Goal: Information Seeking & Learning: Learn about a topic

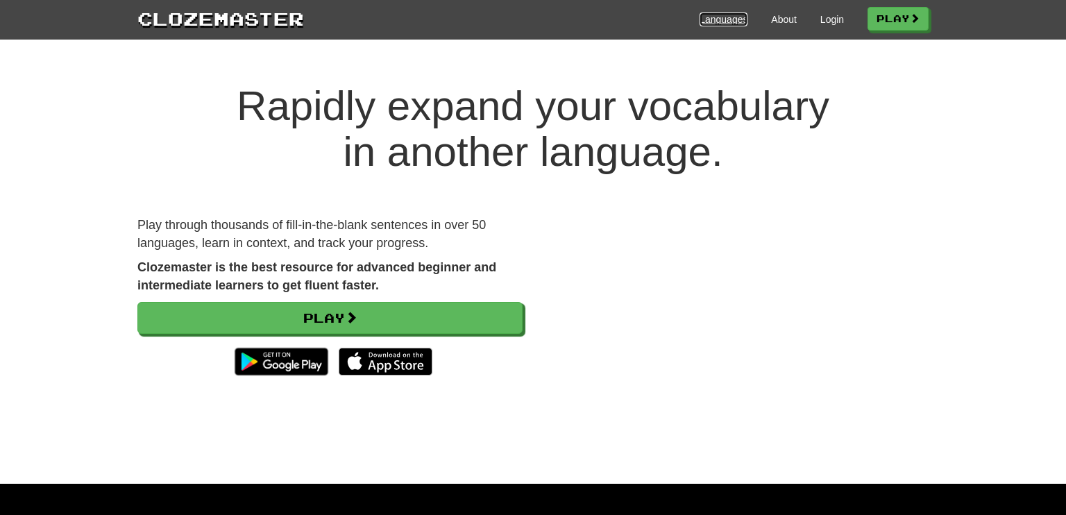
click at [716, 21] on link "Languages" at bounding box center [724, 19] width 48 height 14
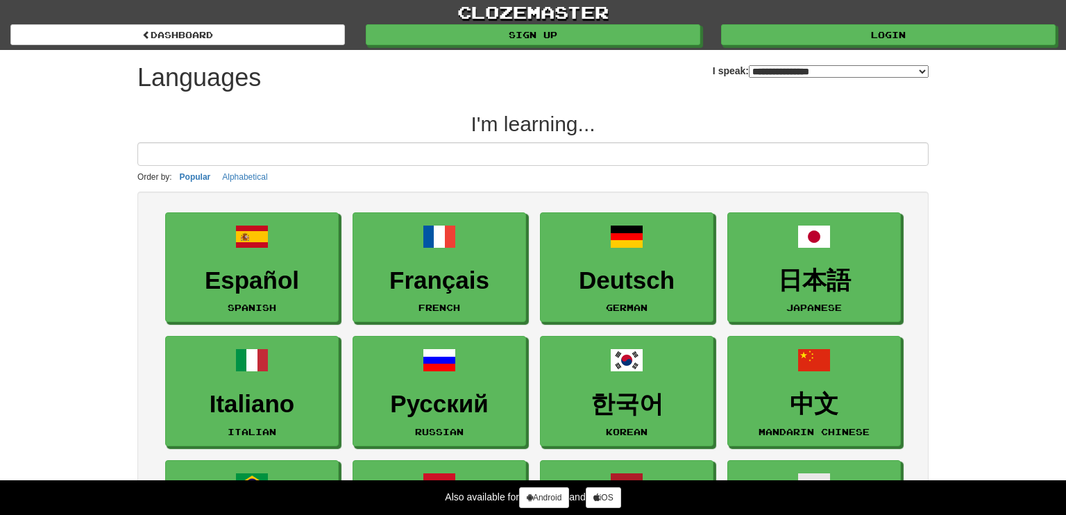
select select "*******"
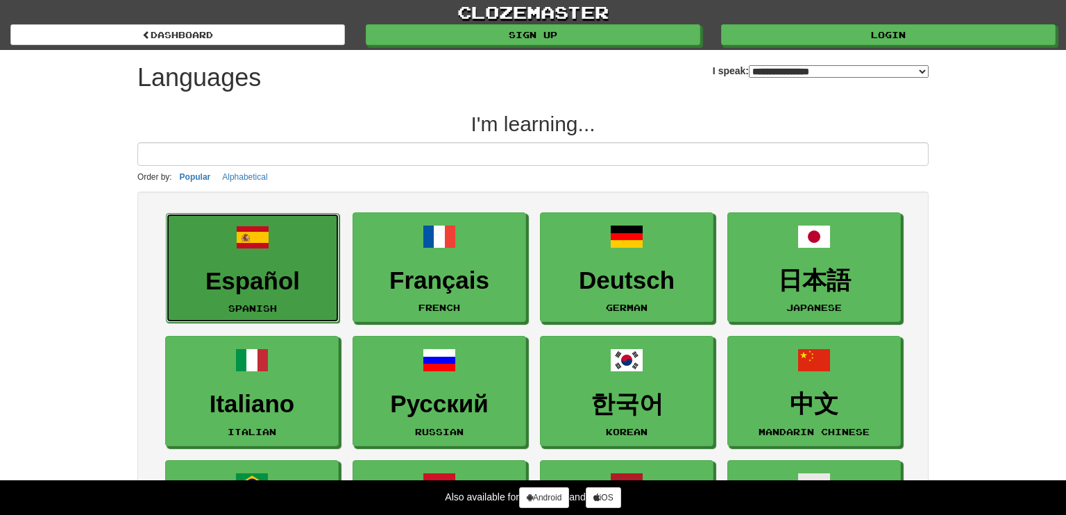
click at [249, 259] on link "Español Spanish" at bounding box center [253, 268] width 174 height 110
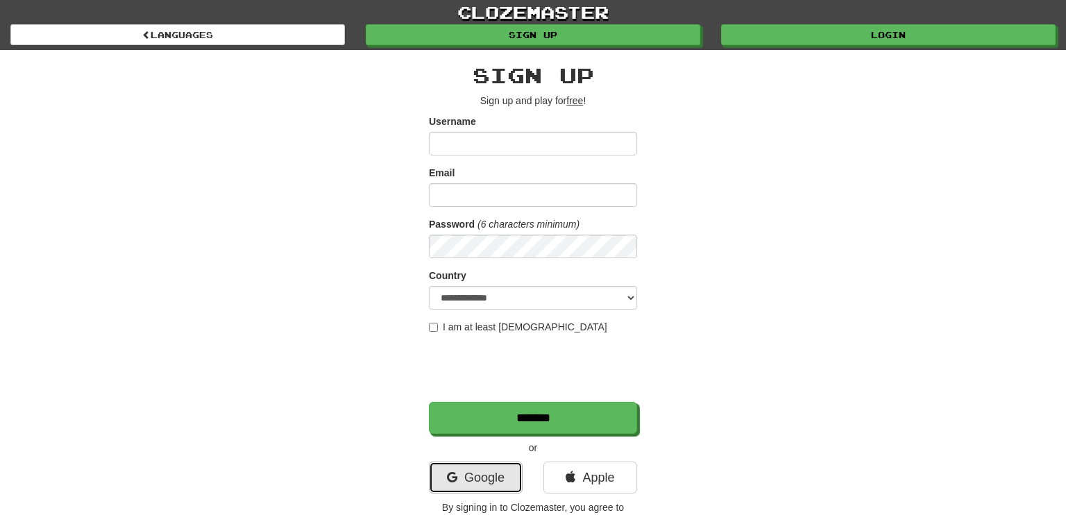
click at [478, 478] on link "Google" at bounding box center [476, 478] width 94 height 32
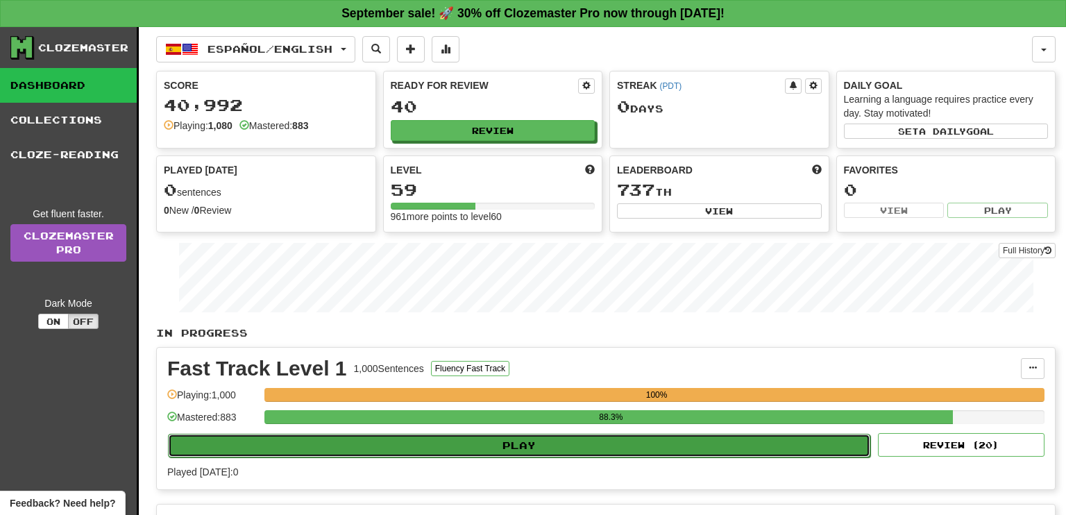
click at [519, 439] on button "Play" at bounding box center [519, 446] width 703 height 24
select select "**"
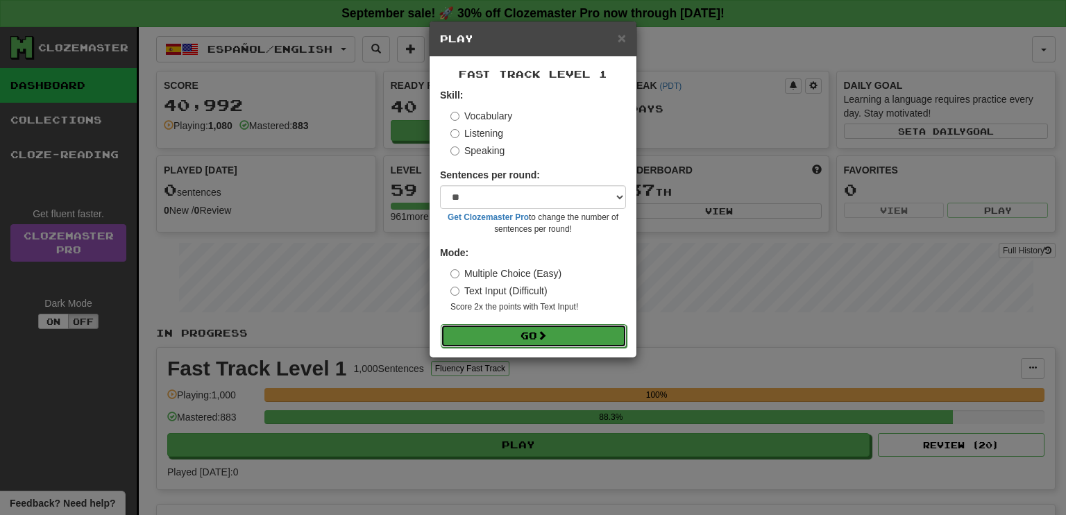
click at [524, 337] on button "Go" at bounding box center [534, 336] width 186 height 24
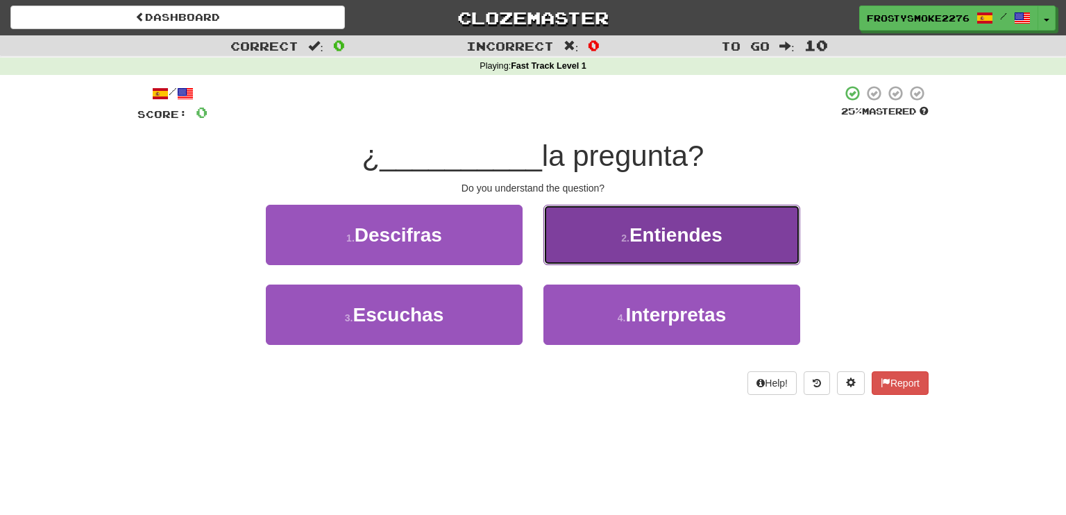
click at [683, 246] on button "2 . Entiendes" at bounding box center [672, 235] width 257 height 60
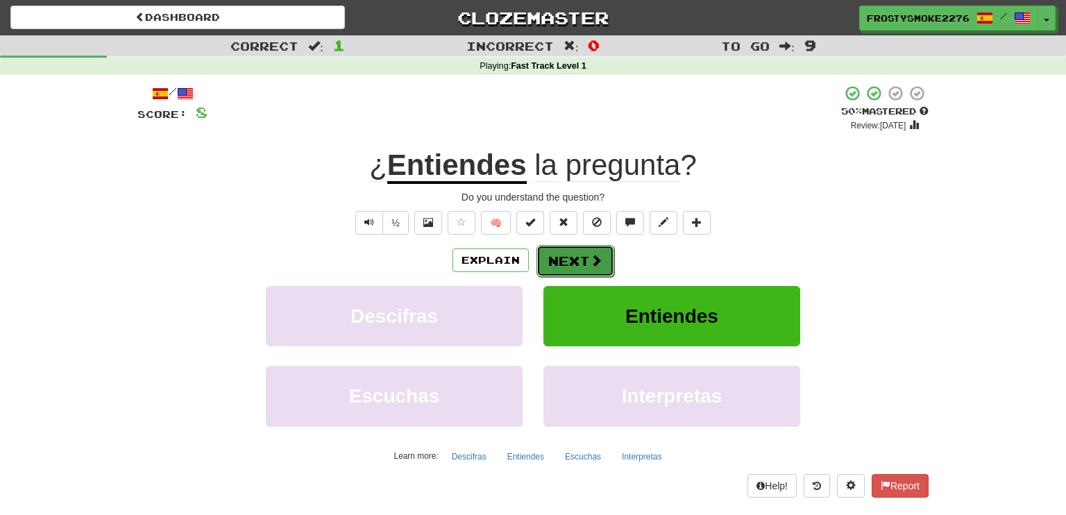
click at [594, 266] on span at bounding box center [596, 260] width 12 height 12
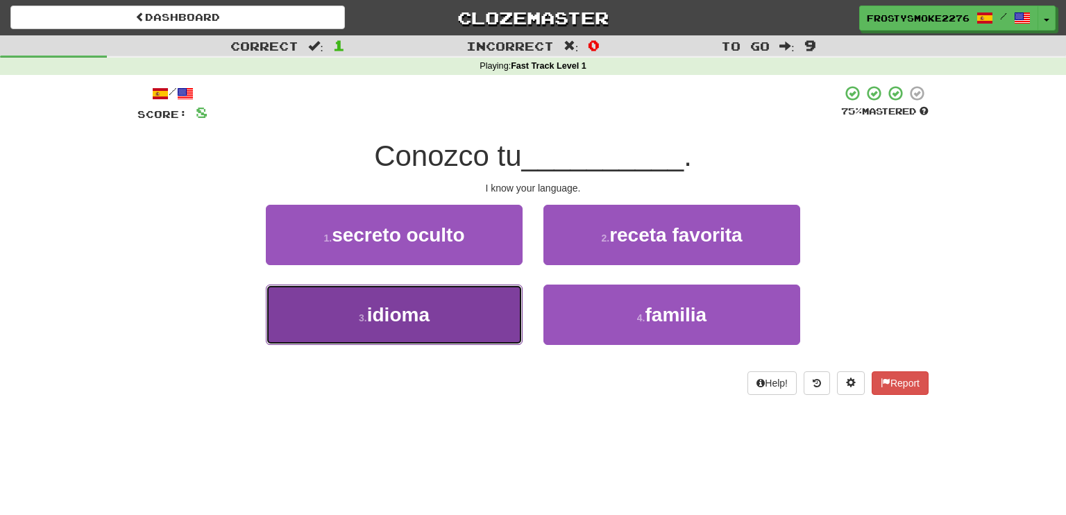
click at [468, 330] on button "3 . idioma" at bounding box center [394, 315] width 257 height 60
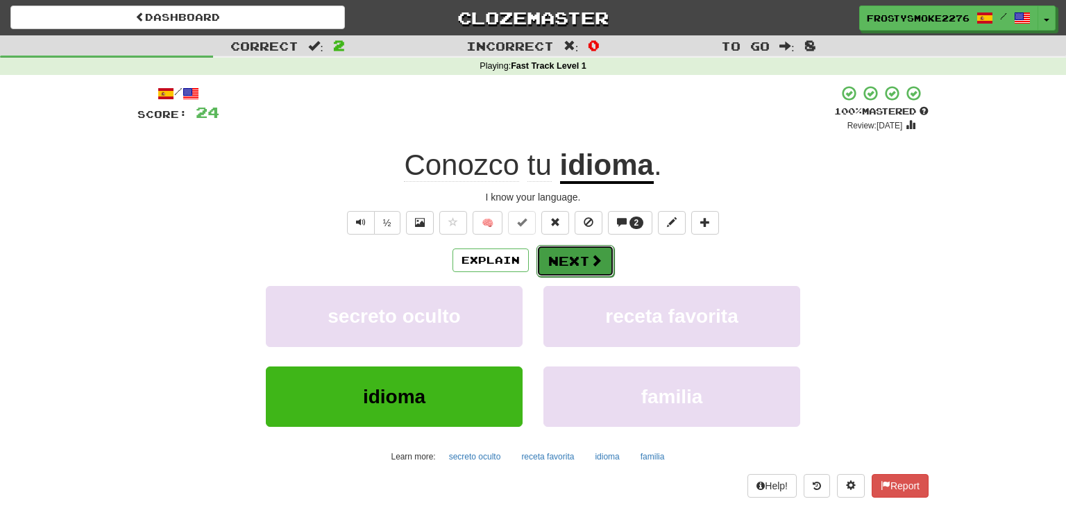
click at [567, 269] on button "Next" at bounding box center [576, 261] width 78 height 32
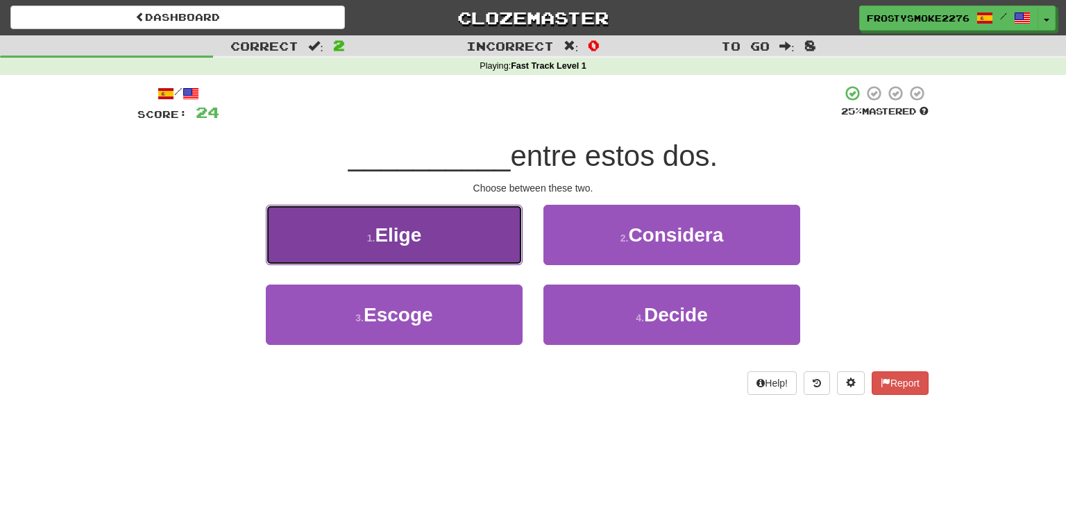
click at [453, 251] on button "1 . Elige" at bounding box center [394, 235] width 257 height 60
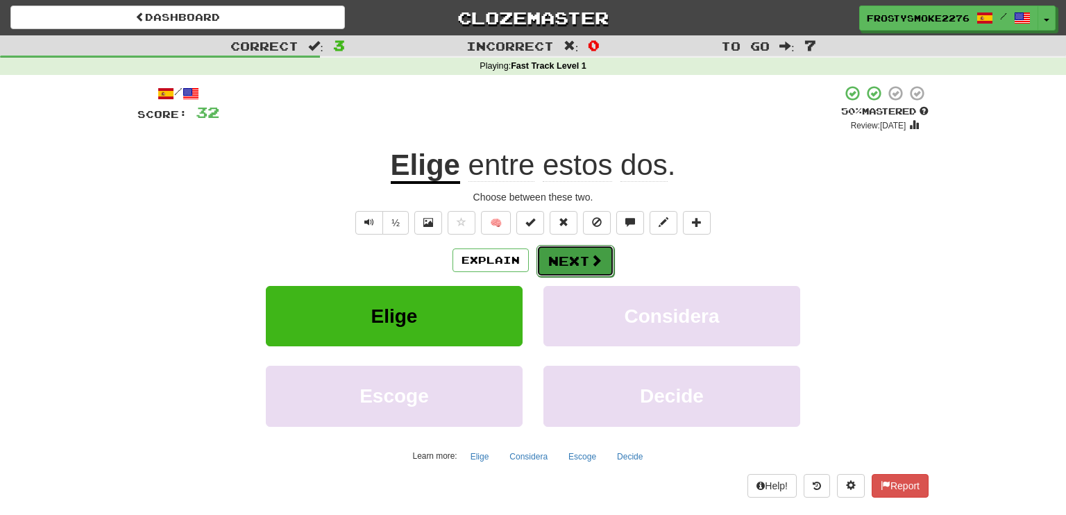
click at [591, 258] on span at bounding box center [596, 260] width 12 height 12
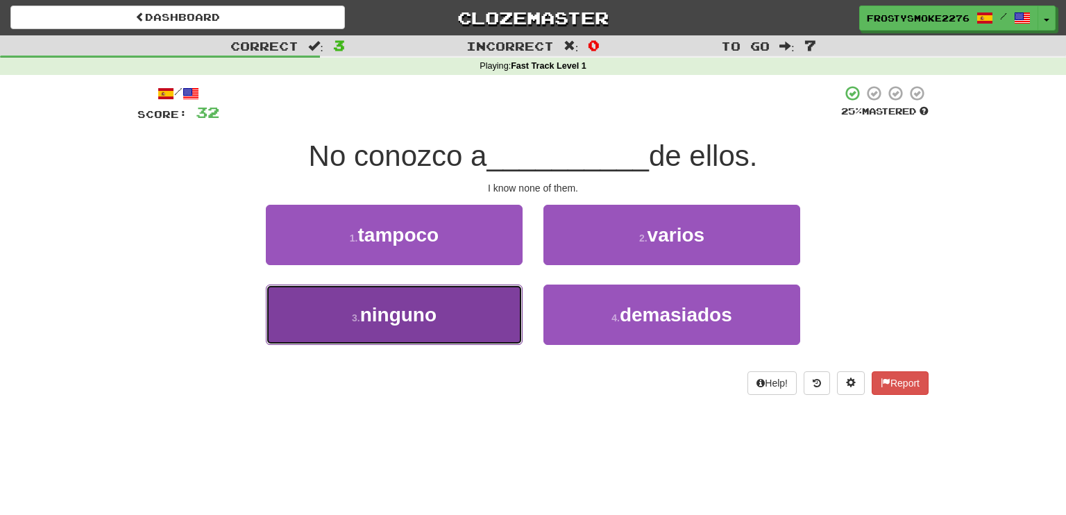
click at [471, 312] on button "3 . ninguno" at bounding box center [394, 315] width 257 height 60
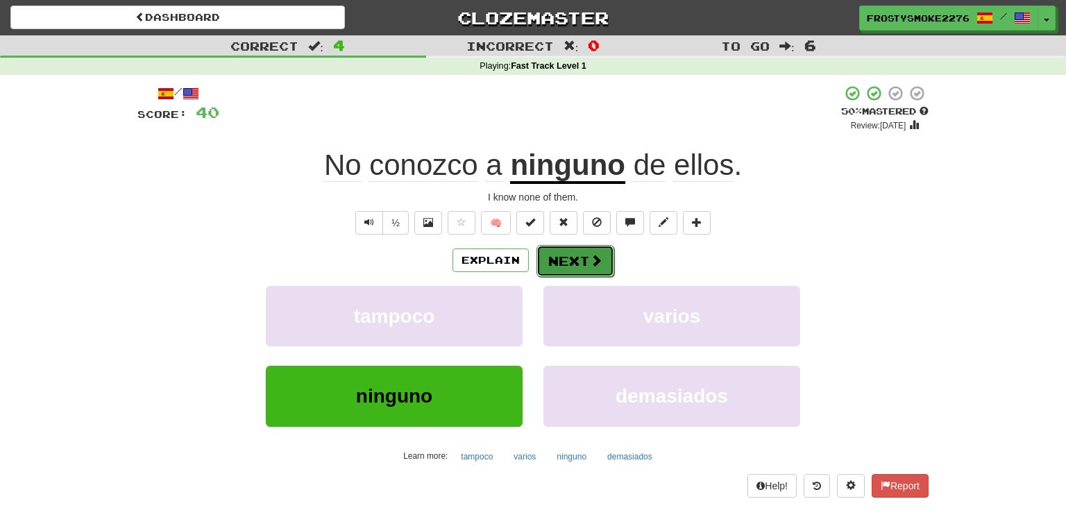
click at [583, 259] on button "Next" at bounding box center [576, 261] width 78 height 32
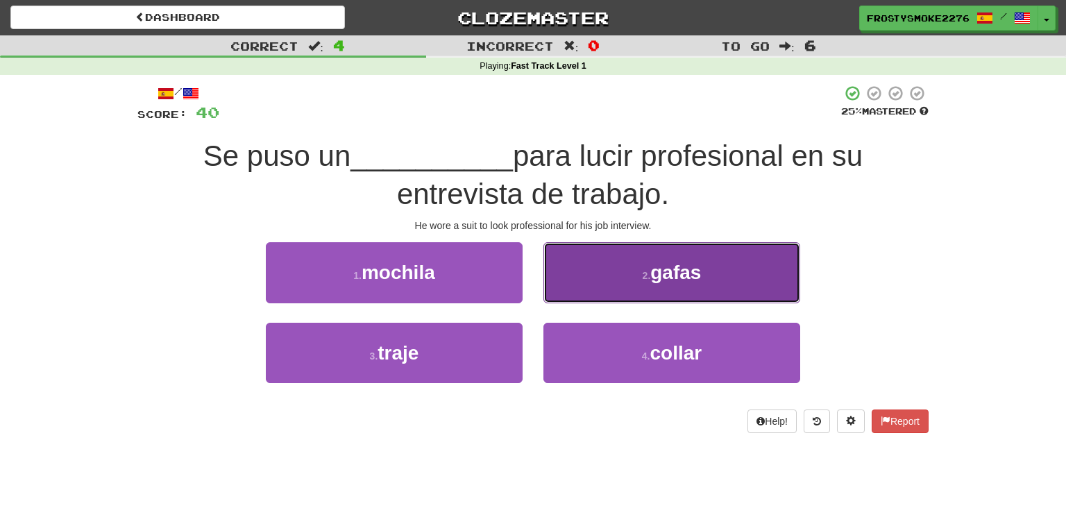
click at [661, 265] on span "gafas" at bounding box center [675, 273] width 51 height 22
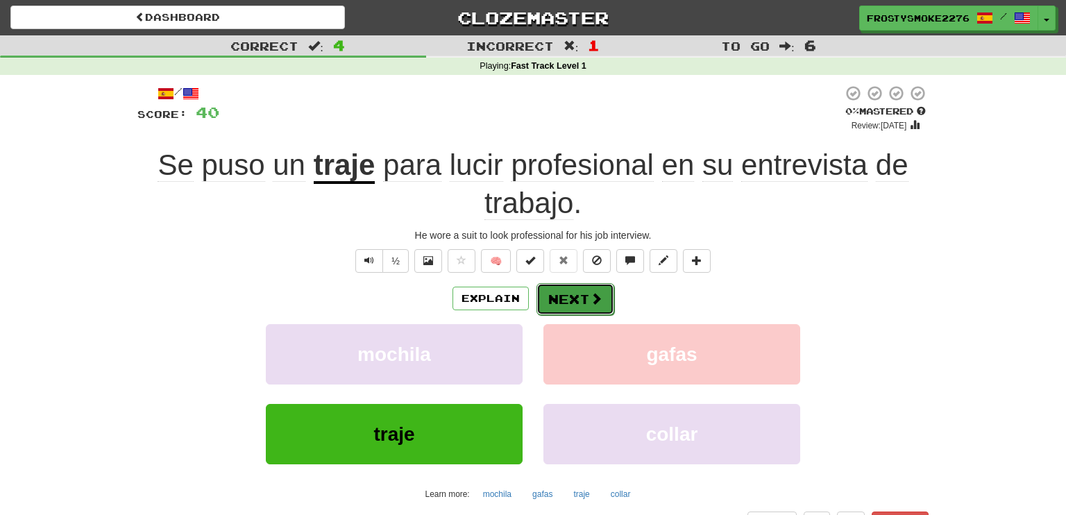
click at [581, 302] on button "Next" at bounding box center [576, 299] width 78 height 32
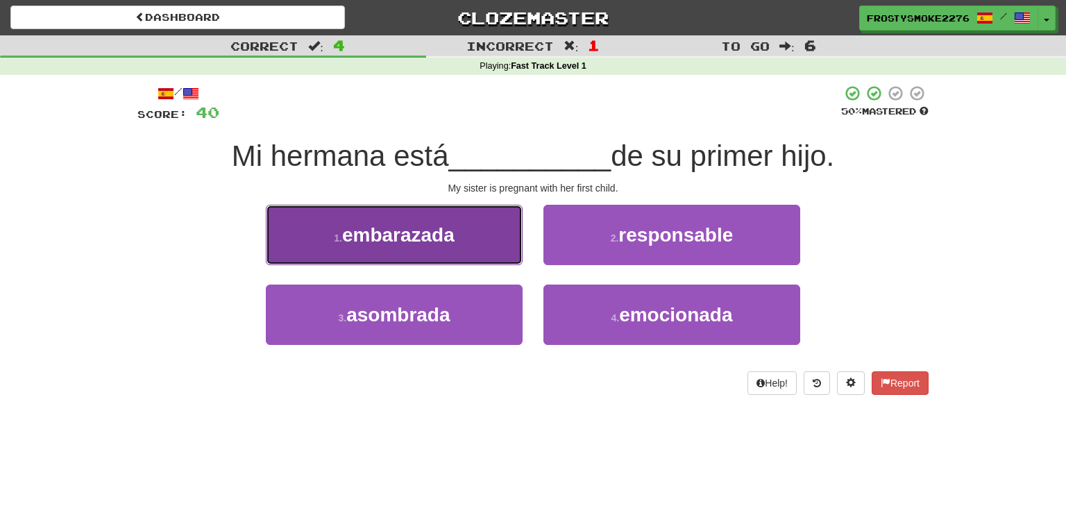
click at [442, 240] on span "embarazada" at bounding box center [398, 235] width 112 height 22
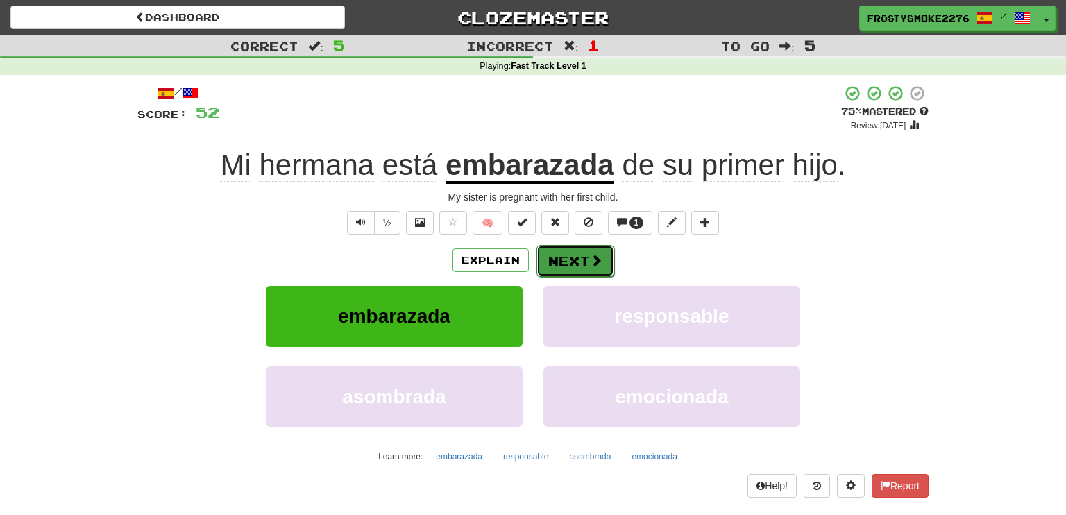
click at [553, 263] on button "Next" at bounding box center [576, 261] width 78 height 32
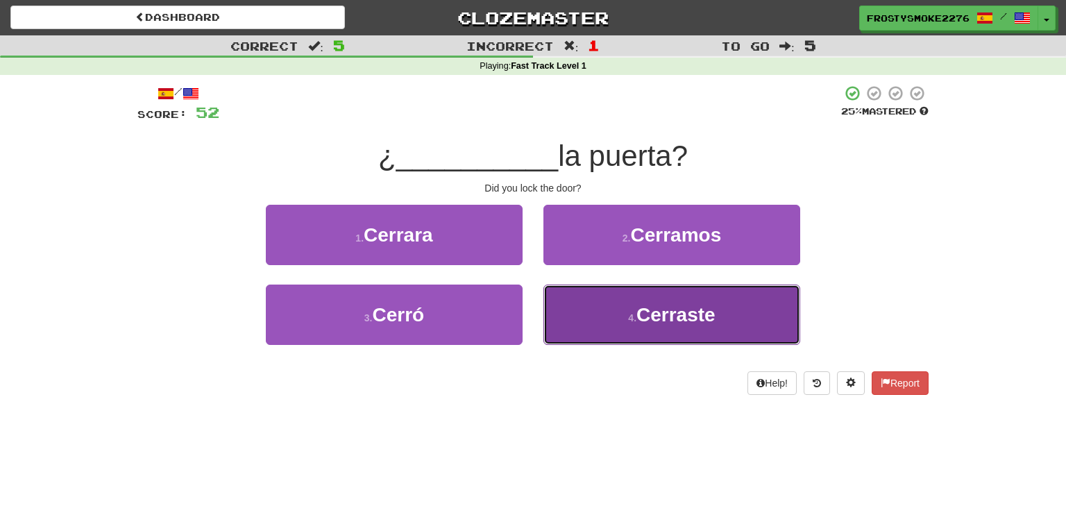
click at [685, 314] on span "Cerraste" at bounding box center [676, 315] width 79 height 22
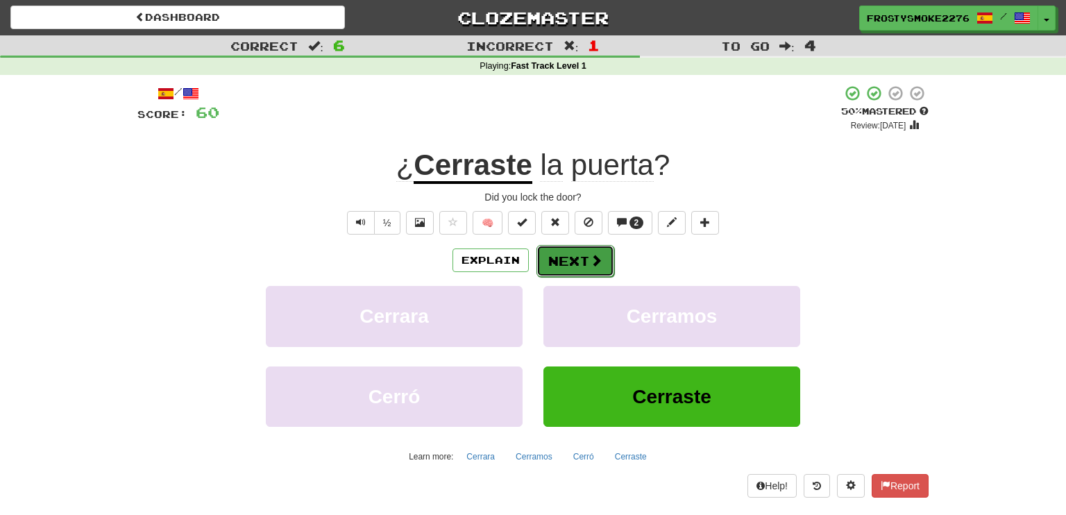
click at [587, 255] on button "Next" at bounding box center [576, 261] width 78 height 32
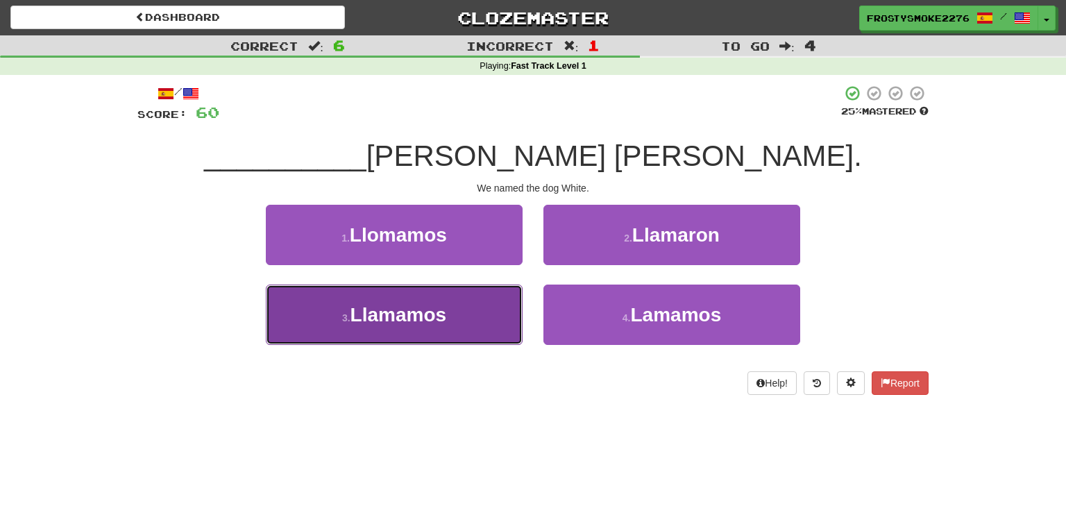
click at [453, 303] on button "3 . Llamamos" at bounding box center [394, 315] width 257 height 60
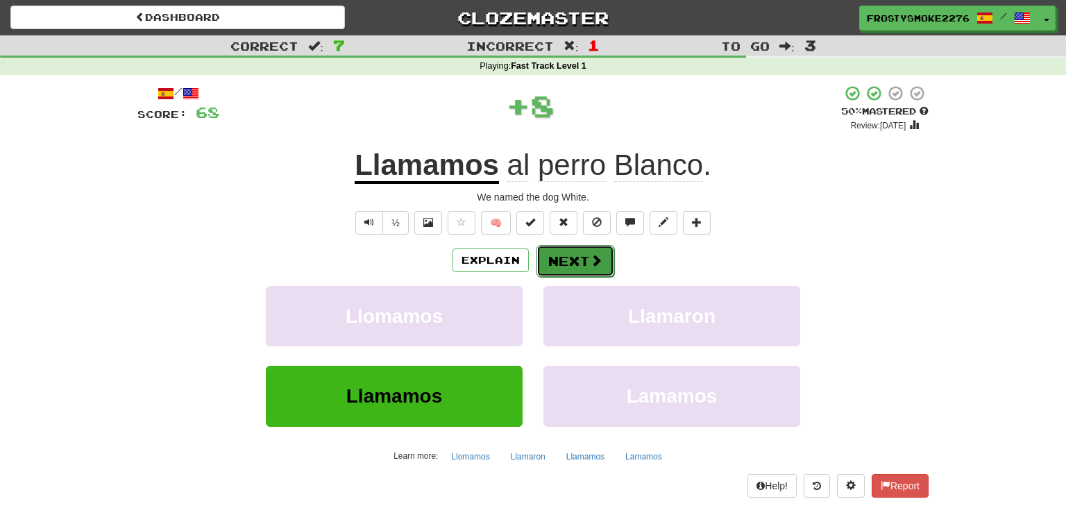
click at [557, 260] on button "Next" at bounding box center [576, 261] width 78 height 32
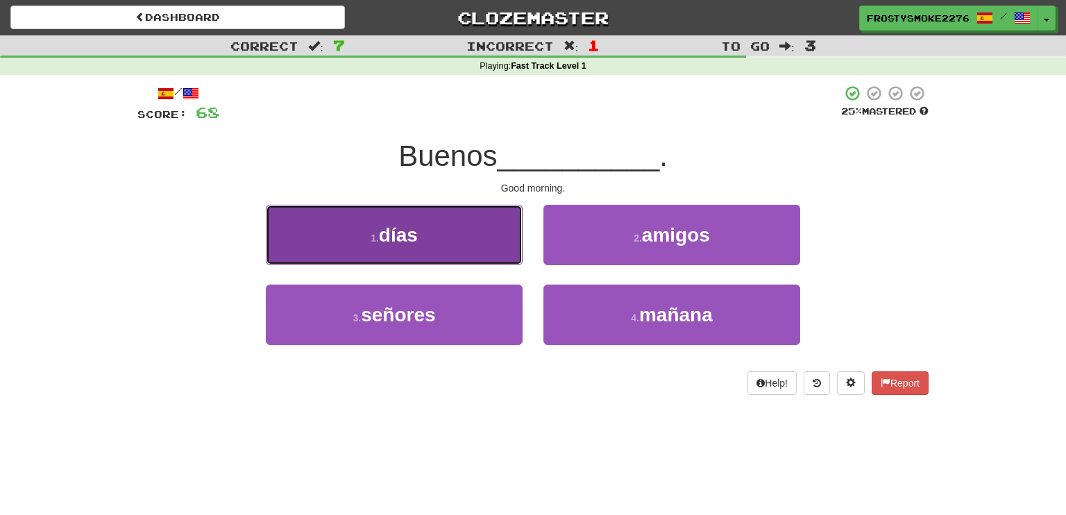
click at [434, 237] on button "1 . días" at bounding box center [394, 235] width 257 height 60
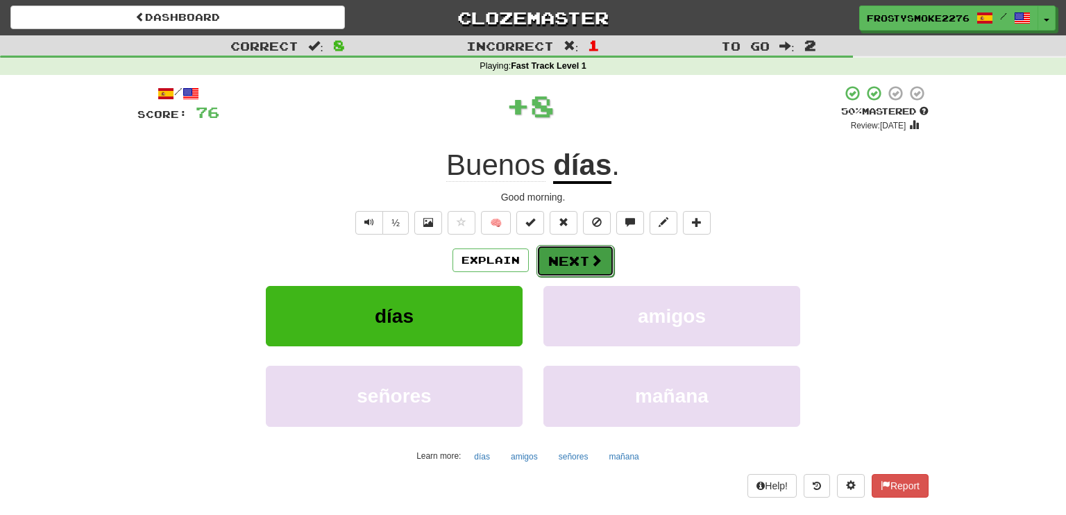
click at [578, 256] on button "Next" at bounding box center [576, 261] width 78 height 32
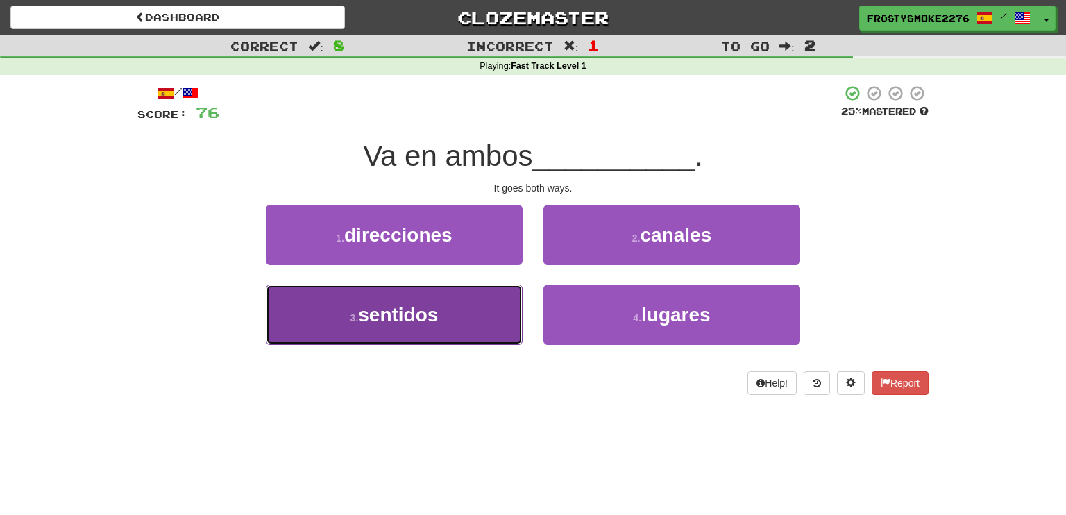
click at [467, 323] on button "3 . sentidos" at bounding box center [394, 315] width 257 height 60
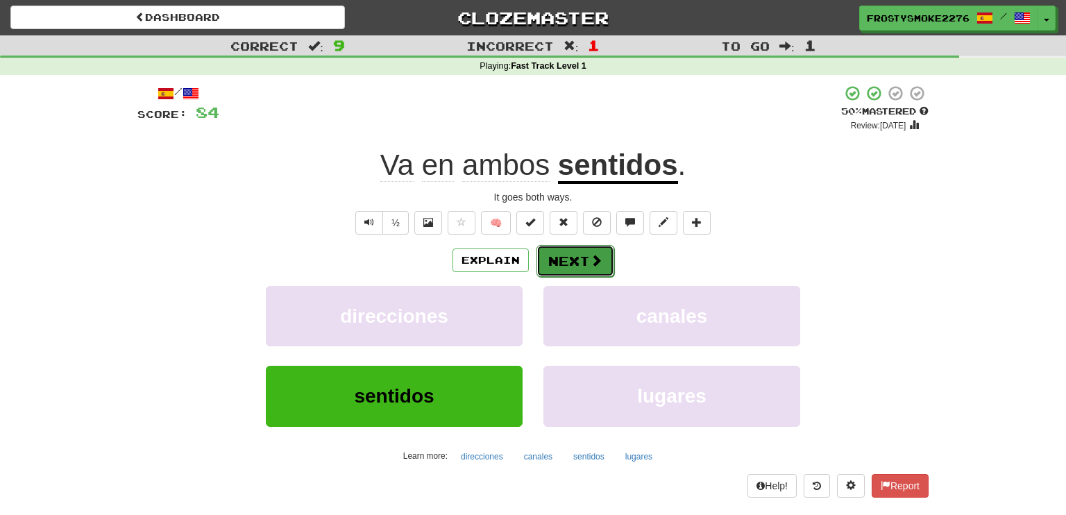
click at [557, 263] on button "Next" at bounding box center [576, 261] width 78 height 32
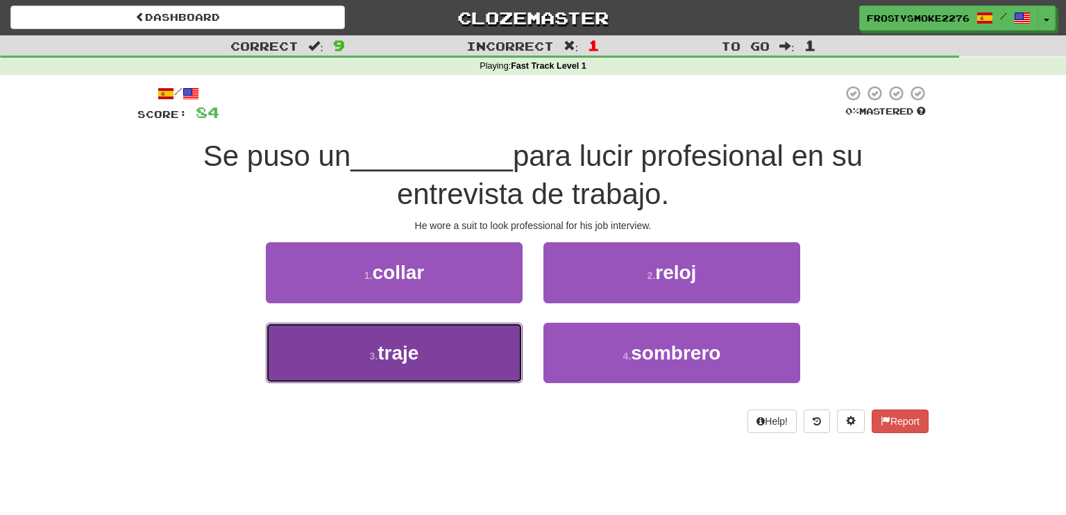
click at [401, 361] on span "traje" at bounding box center [398, 353] width 41 height 22
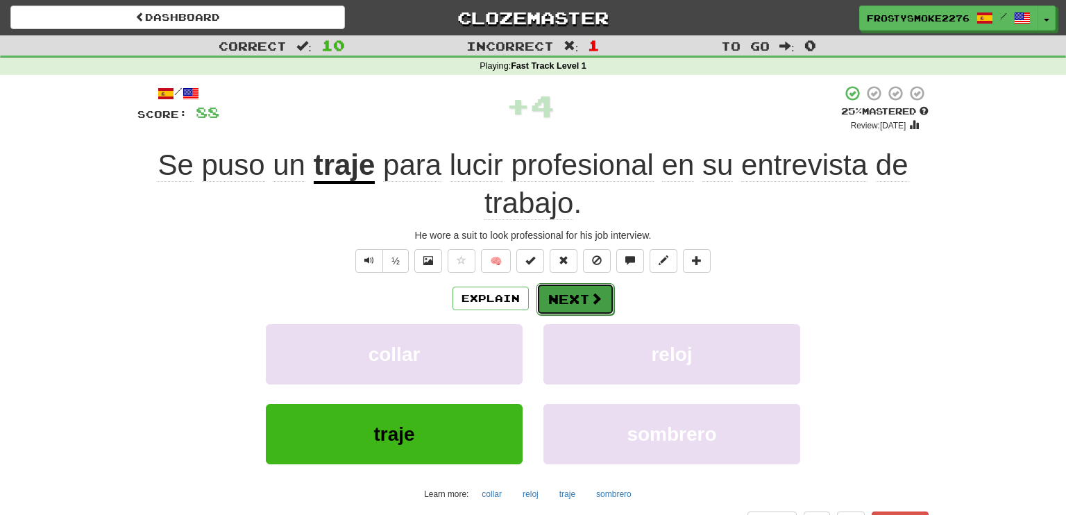
click at [588, 290] on button "Next" at bounding box center [576, 299] width 78 height 32
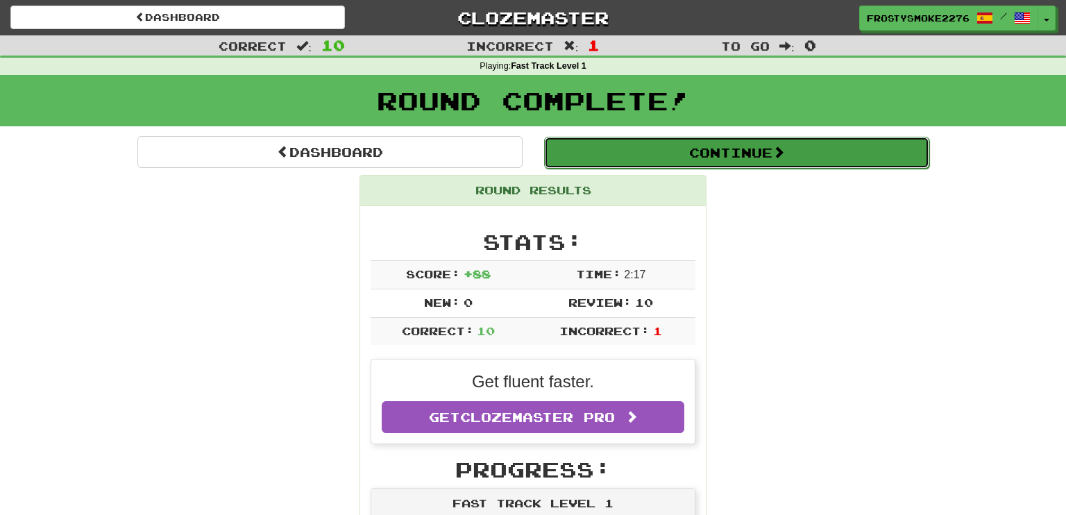
click at [723, 151] on button "Continue" at bounding box center [736, 153] width 385 height 32
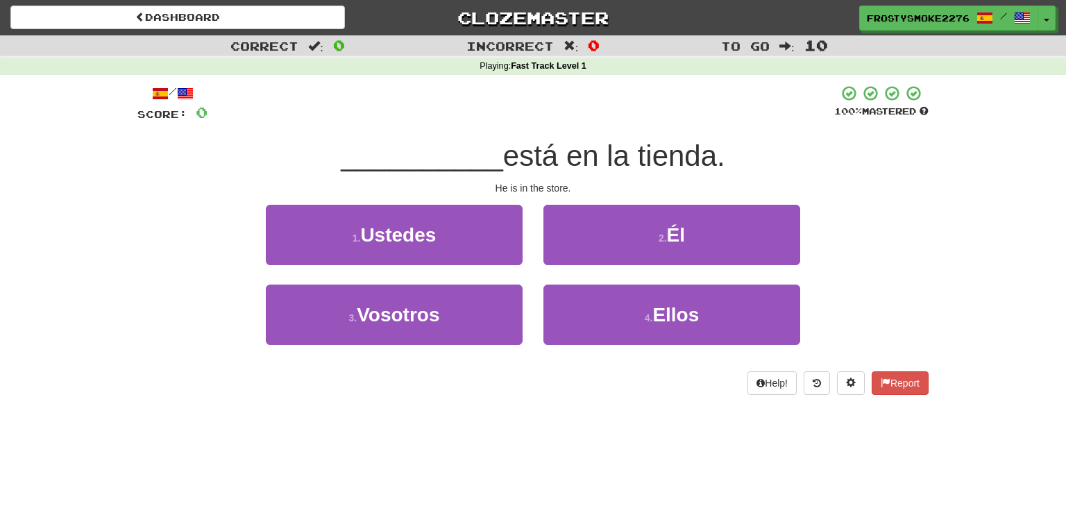
click at [723, 151] on span "está en la tienda." at bounding box center [614, 156] width 222 height 33
click at [660, 270] on div "2 . Él" at bounding box center [672, 245] width 278 height 80
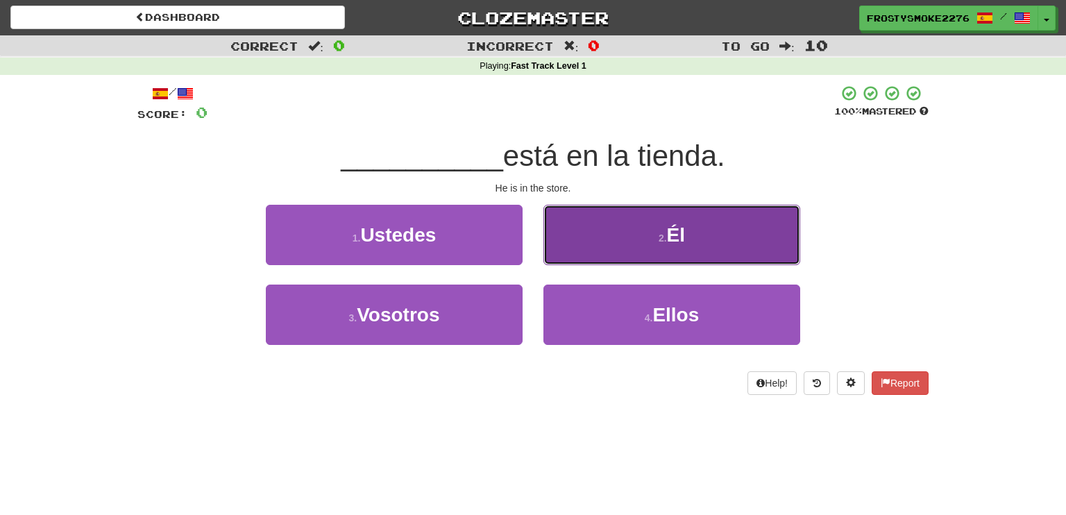
click at [682, 222] on button "2 . Él" at bounding box center [672, 235] width 257 height 60
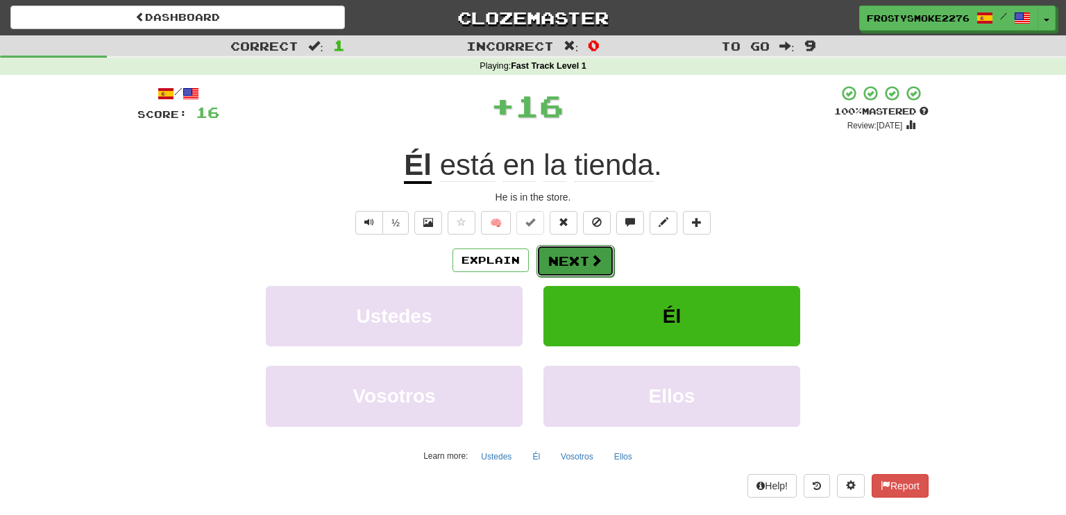
click at [551, 253] on button "Next" at bounding box center [576, 261] width 78 height 32
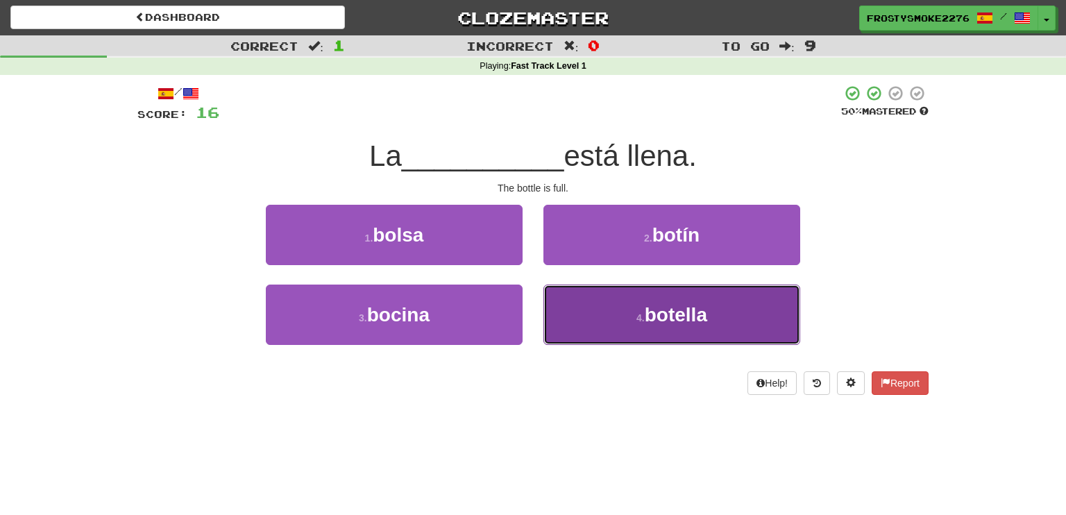
click at [623, 312] on button "4 . botella" at bounding box center [672, 315] width 257 height 60
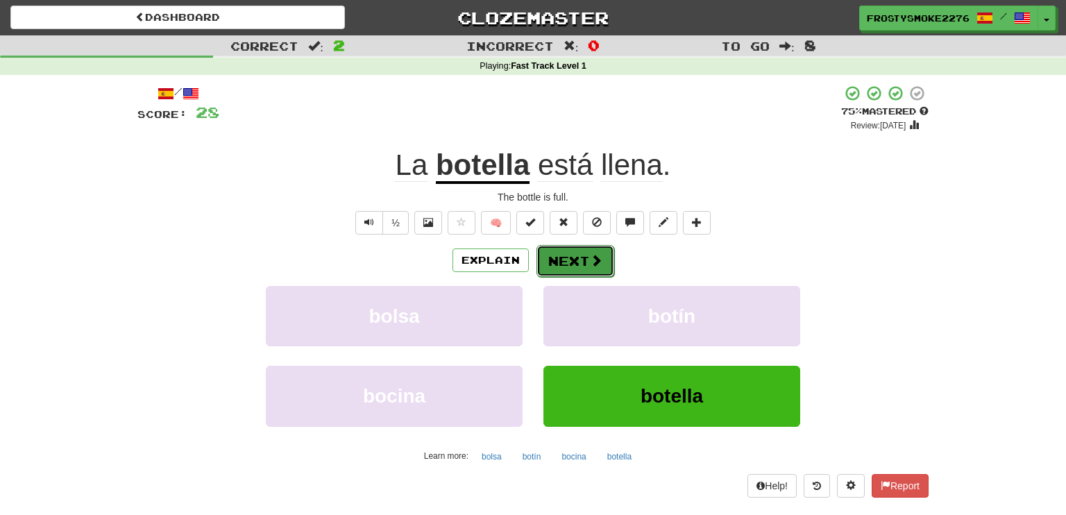
click at [579, 258] on button "Next" at bounding box center [576, 261] width 78 height 32
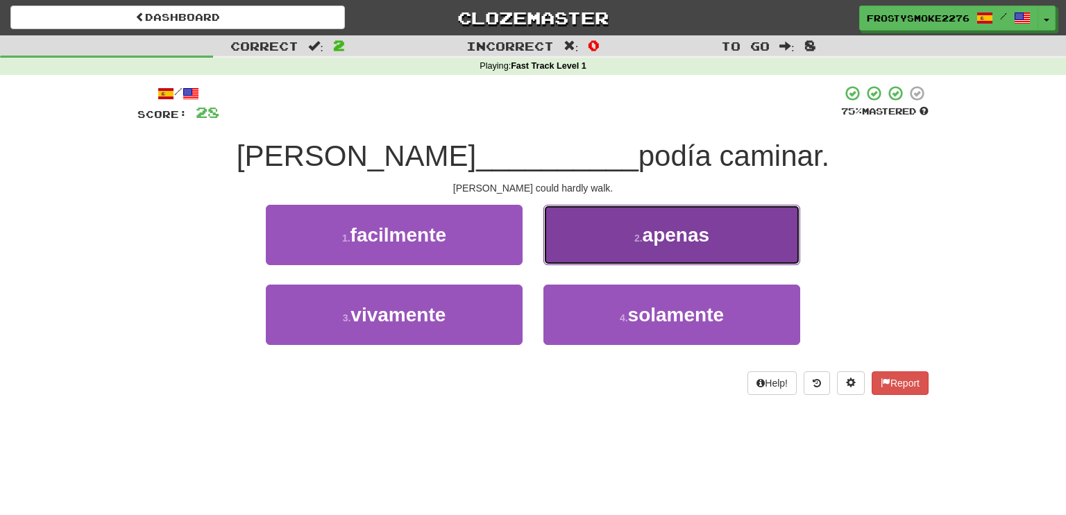
click at [642, 242] on small "2 ." at bounding box center [639, 238] width 8 height 11
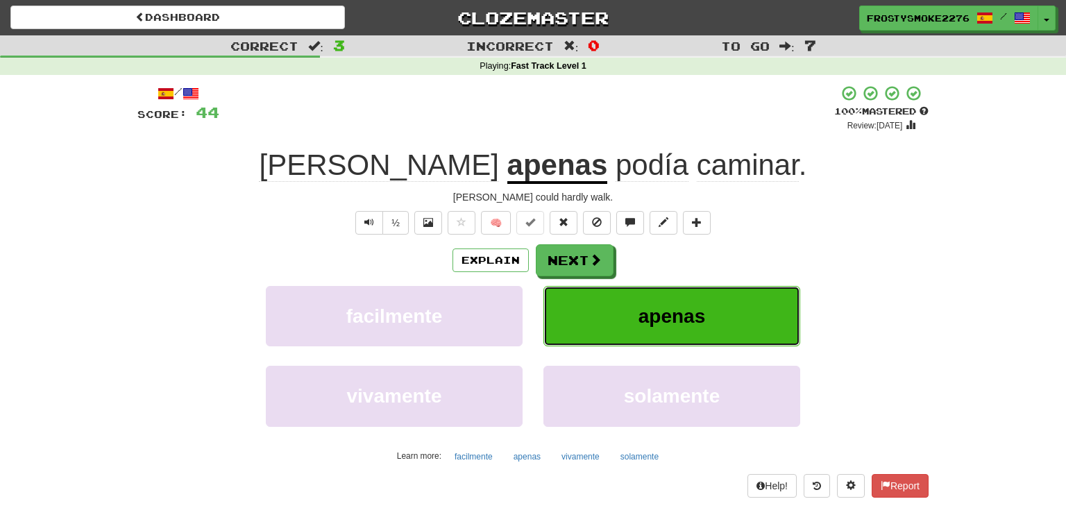
click at [687, 323] on span "apenas" at bounding box center [672, 316] width 67 height 22
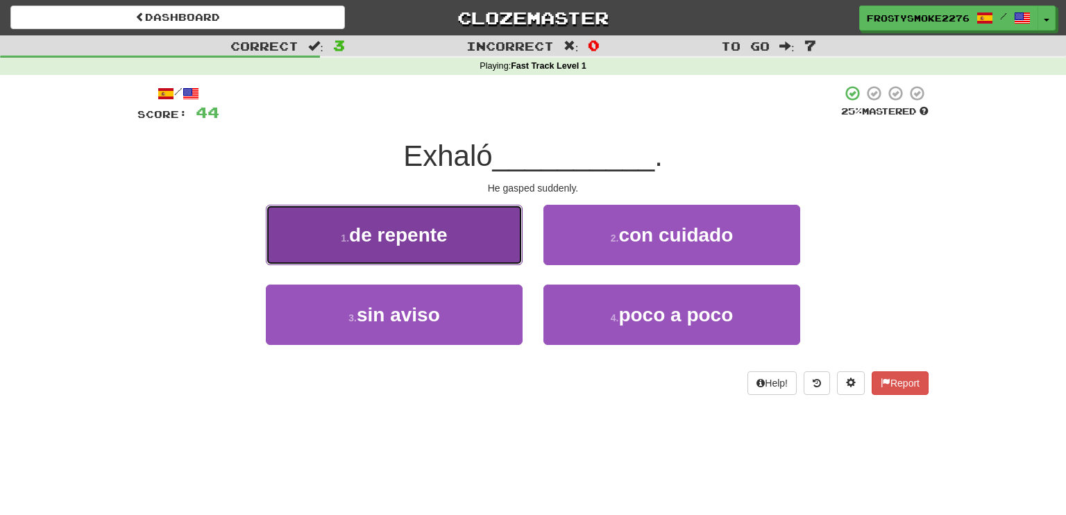
click at [457, 243] on button "1 . de repente" at bounding box center [394, 235] width 257 height 60
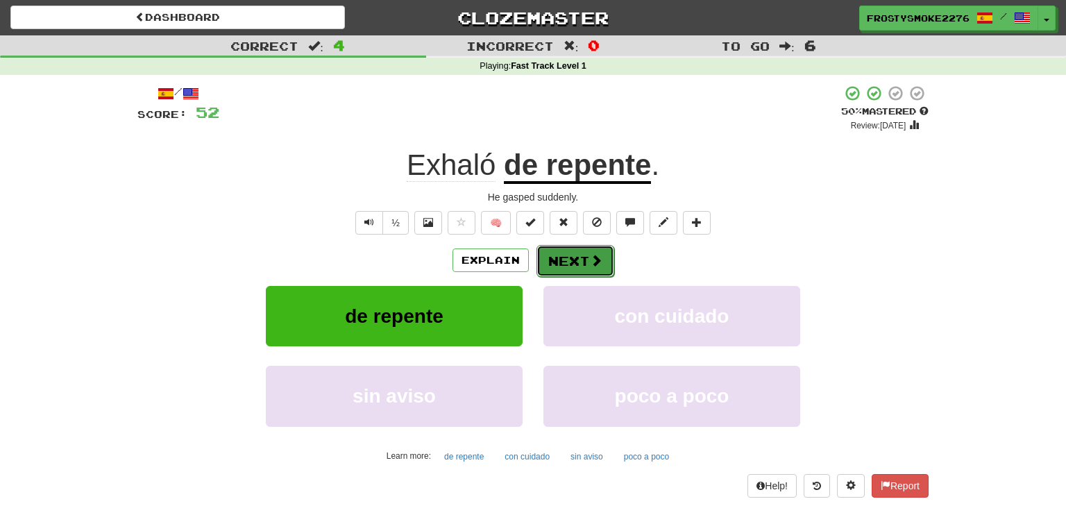
click at [569, 261] on button "Next" at bounding box center [576, 261] width 78 height 32
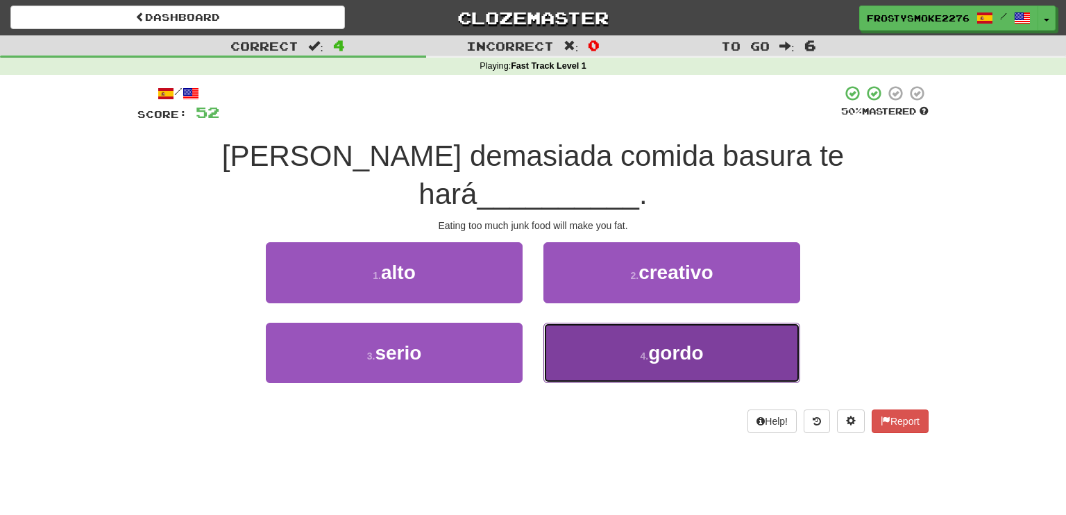
click at [622, 323] on button "4 . gordo" at bounding box center [672, 353] width 257 height 60
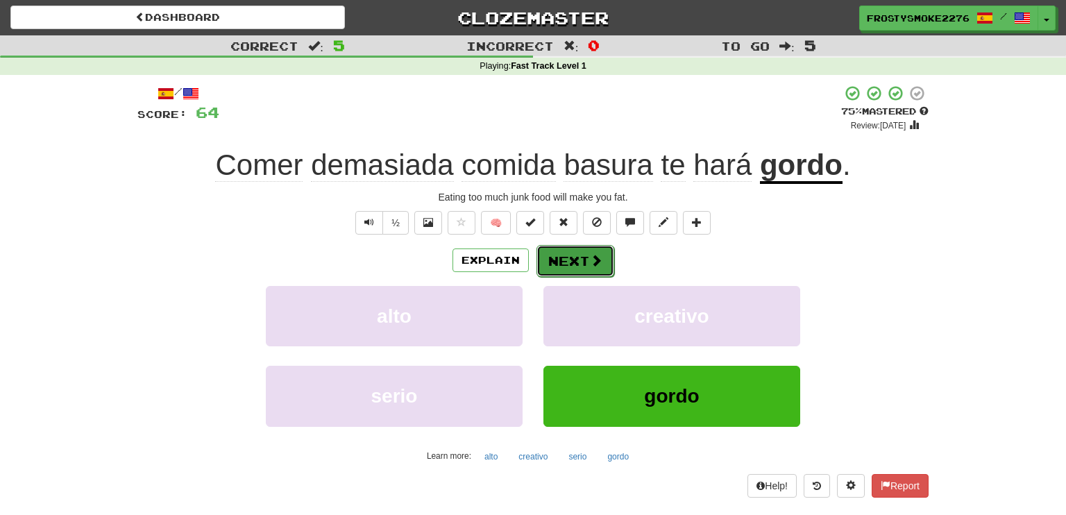
click at [577, 266] on button "Next" at bounding box center [576, 261] width 78 height 32
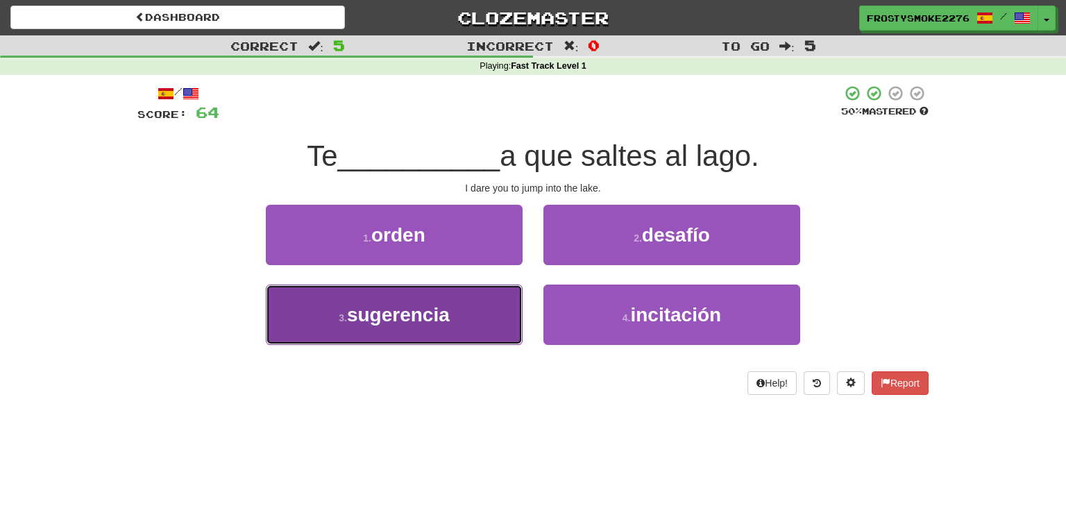
click at [498, 317] on button "3 . sugerencia" at bounding box center [394, 315] width 257 height 60
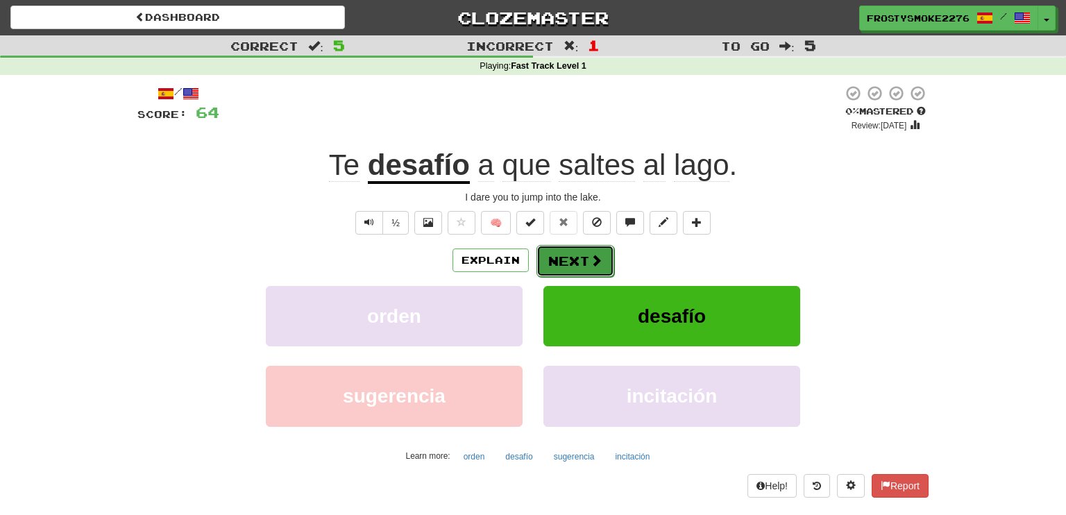
click at [571, 266] on button "Next" at bounding box center [576, 261] width 78 height 32
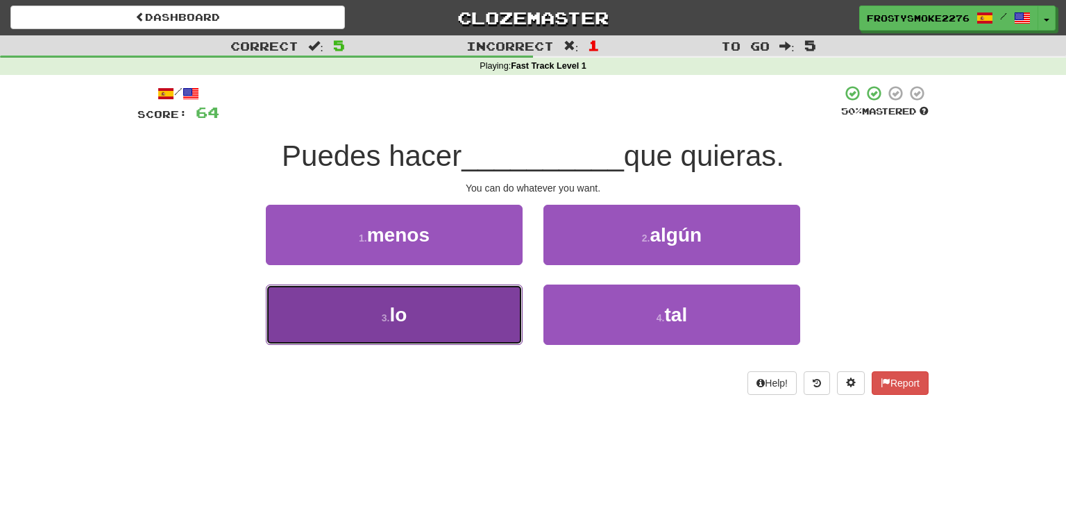
click at [482, 303] on button "3 . lo" at bounding box center [394, 315] width 257 height 60
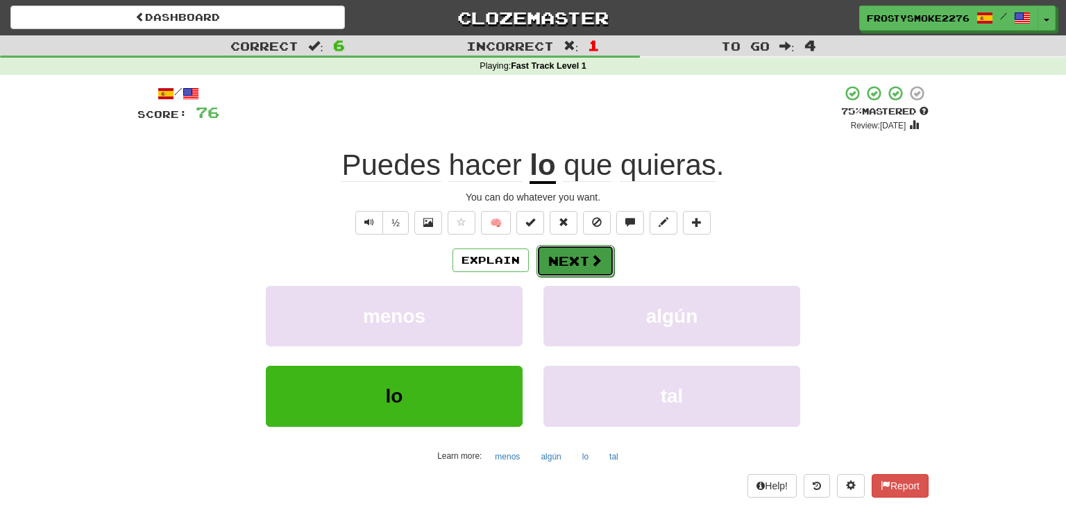
click at [577, 265] on button "Next" at bounding box center [576, 261] width 78 height 32
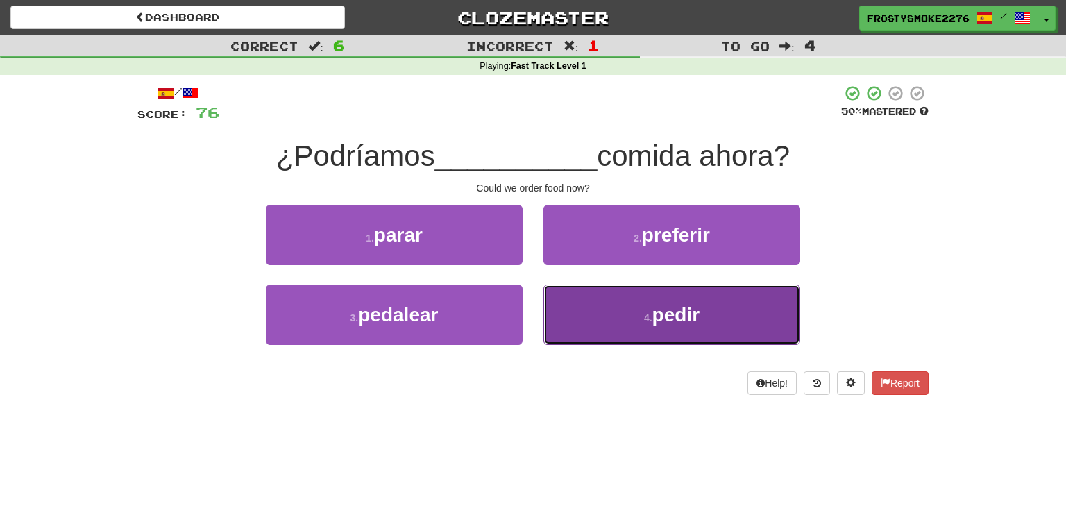
click at [634, 310] on button "4 . pedir" at bounding box center [672, 315] width 257 height 60
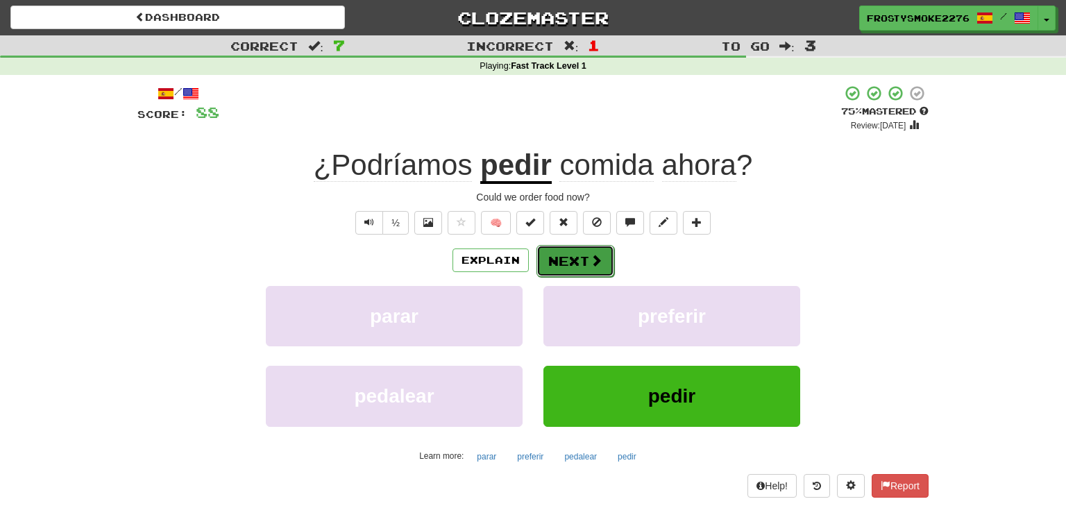
click at [593, 262] on span at bounding box center [596, 260] width 12 height 12
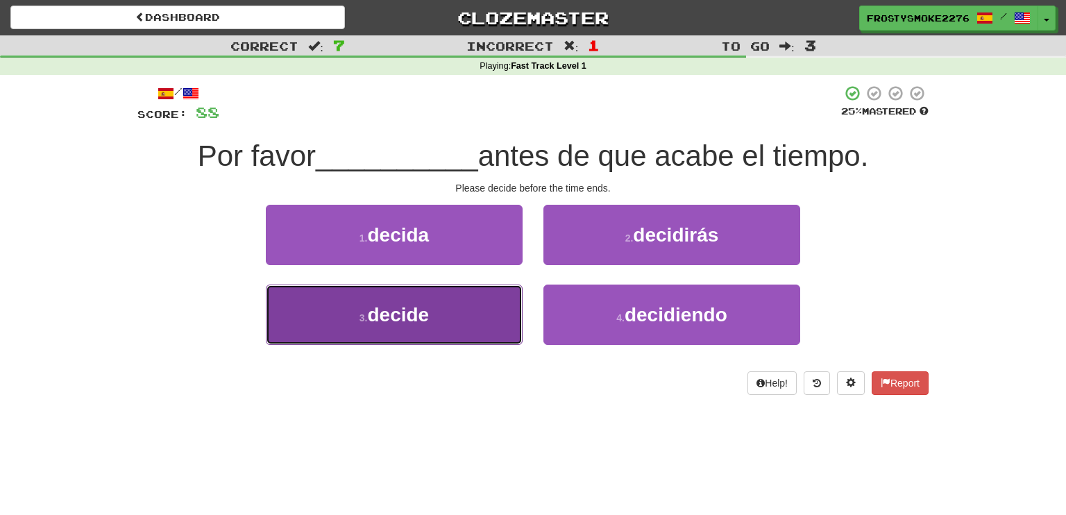
click at [445, 330] on button "3 . decide" at bounding box center [394, 315] width 257 height 60
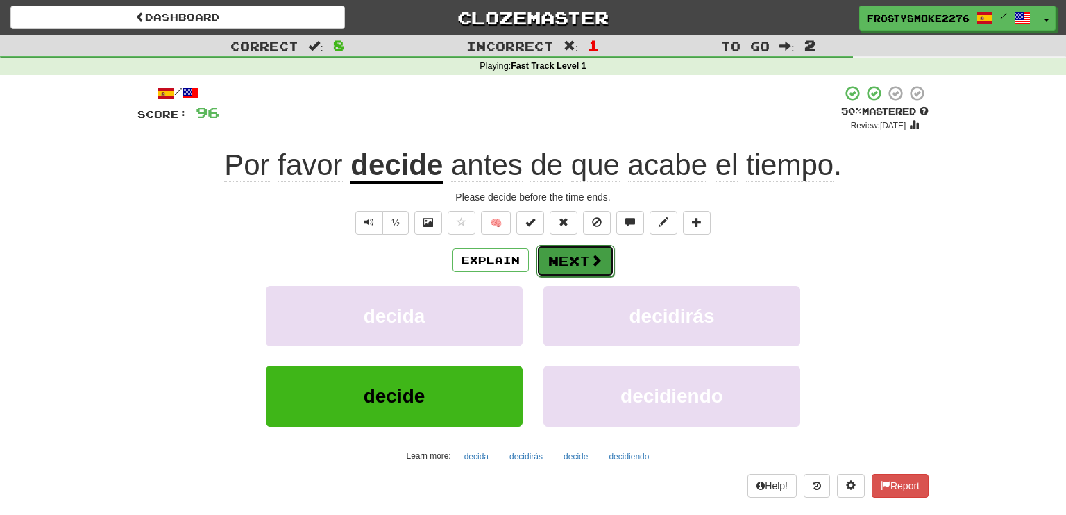
click at [548, 262] on button "Next" at bounding box center [576, 261] width 78 height 32
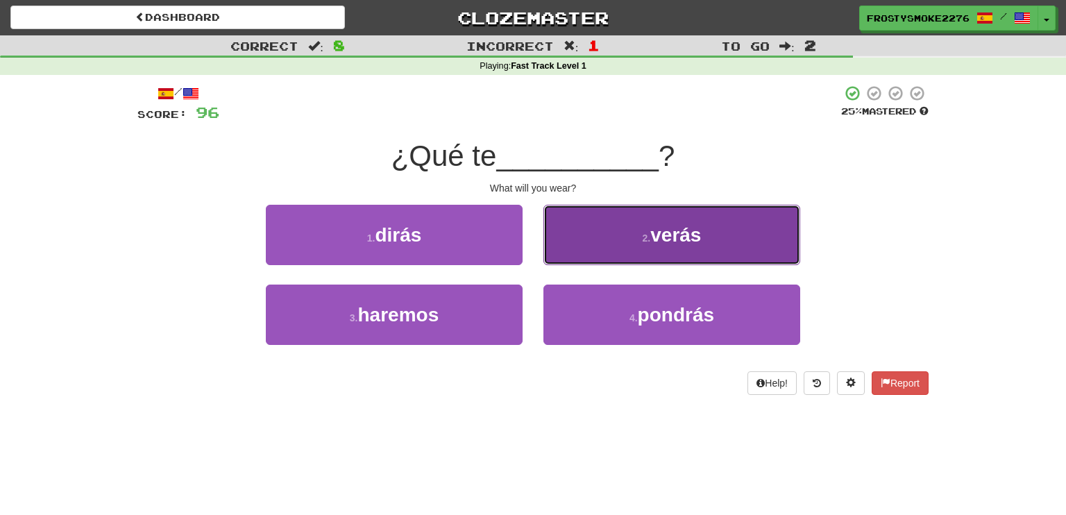
click at [660, 227] on span "verás" at bounding box center [675, 235] width 51 height 22
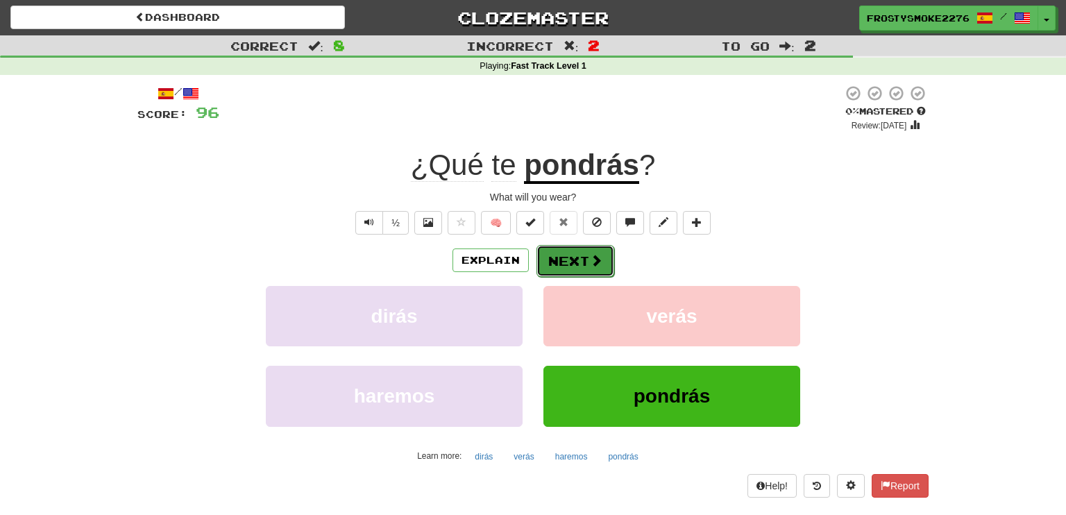
click at [592, 265] on span at bounding box center [596, 260] width 12 height 12
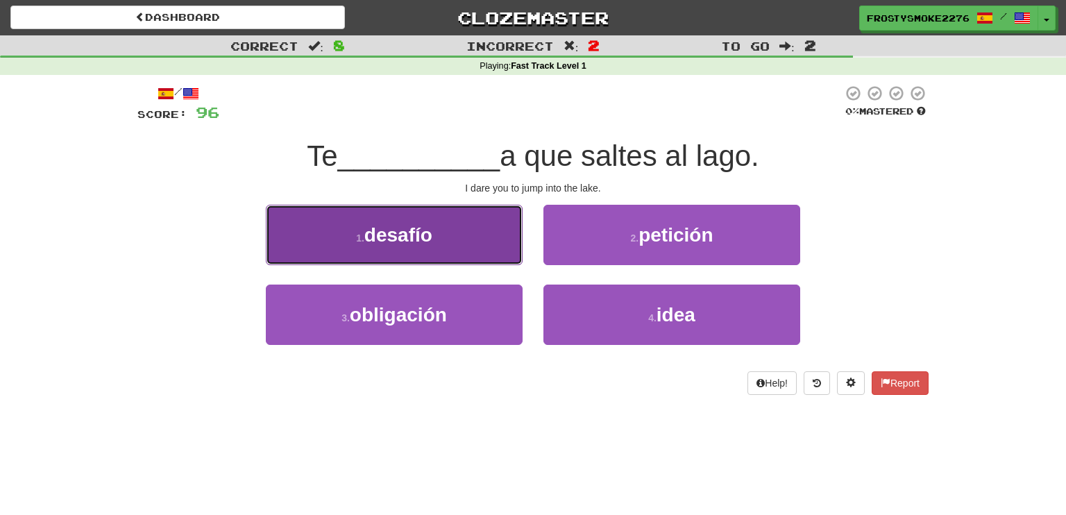
click at [456, 228] on button "1 . desafío" at bounding box center [394, 235] width 257 height 60
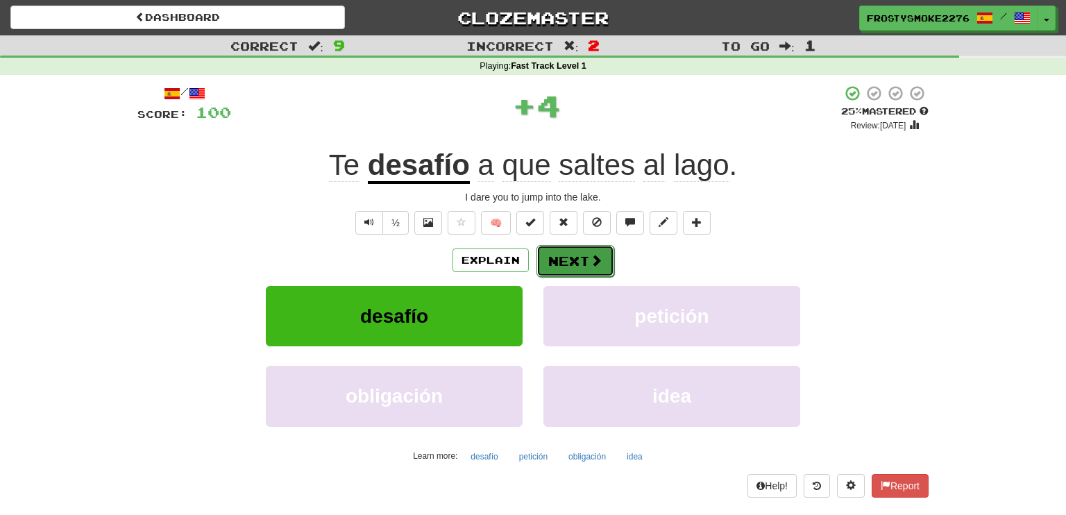
click at [553, 253] on button "Next" at bounding box center [576, 261] width 78 height 32
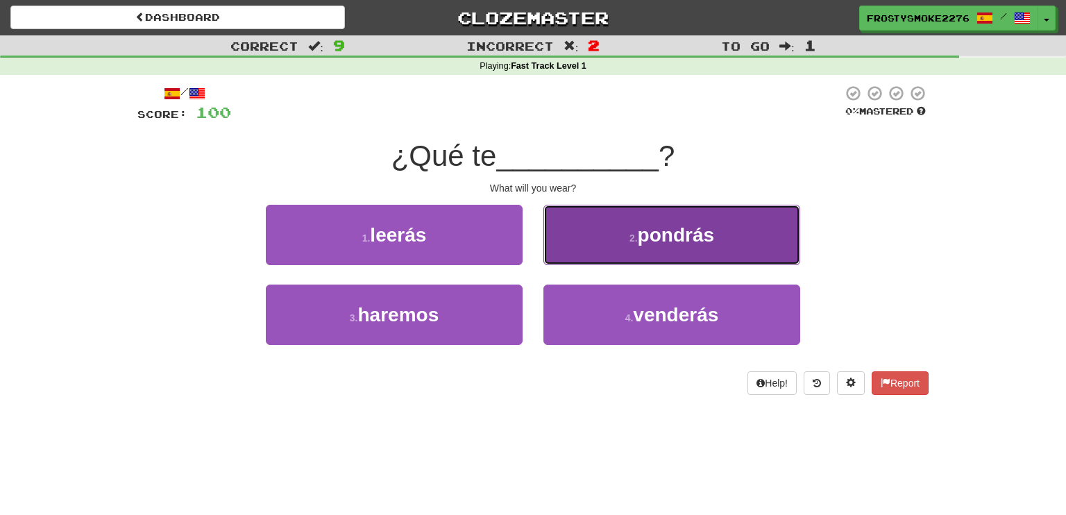
click at [597, 248] on button "2 . pondrás" at bounding box center [672, 235] width 257 height 60
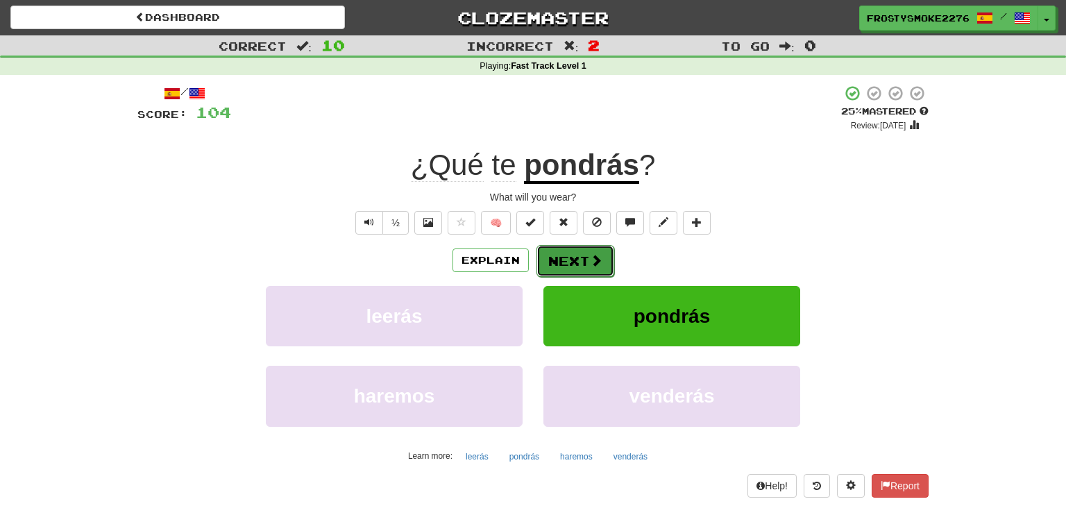
click at [582, 256] on button "Next" at bounding box center [576, 261] width 78 height 32
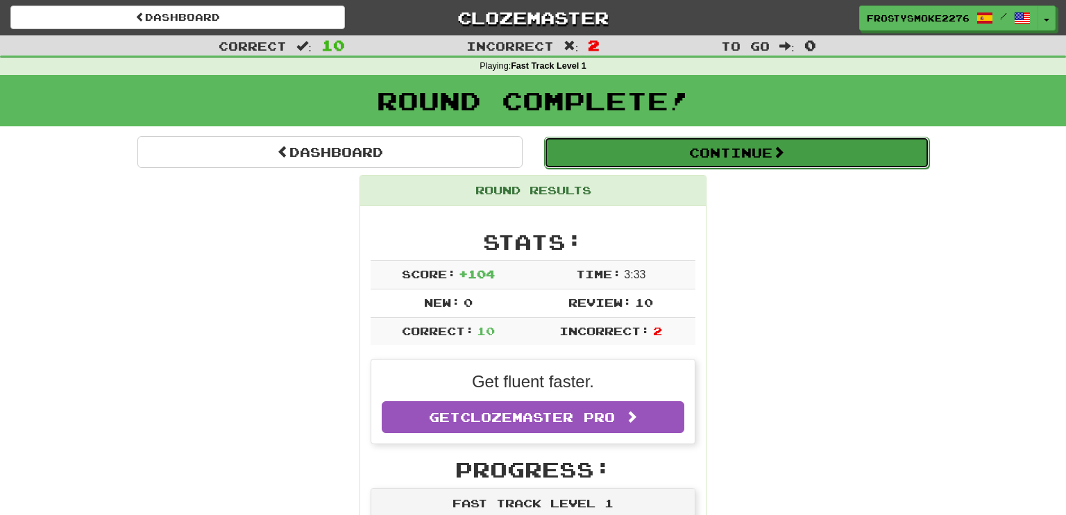
click at [706, 157] on button "Continue" at bounding box center [736, 153] width 385 height 32
